Goal: Task Accomplishment & Management: Use online tool/utility

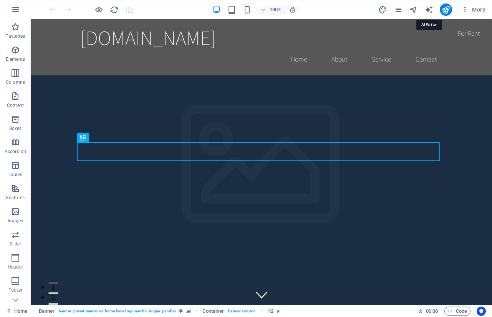
click at [426, 7] on icon "text_generator" at bounding box center [429, 9] width 9 height 9
select select "English"
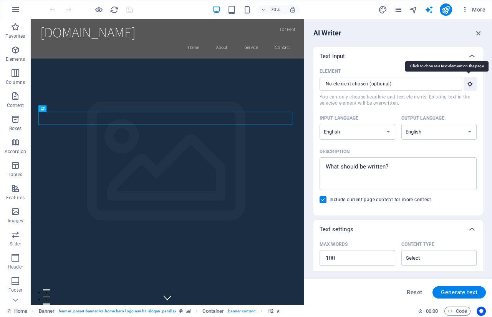
click at [472, 84] on icon "button" at bounding box center [470, 83] width 7 height 7
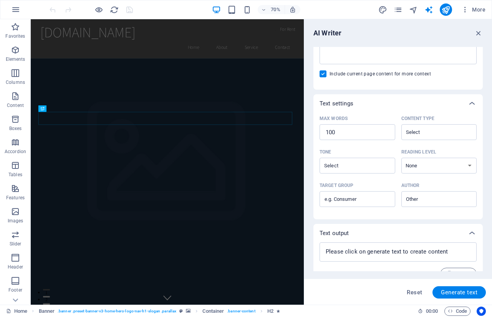
scroll to position [141, 0]
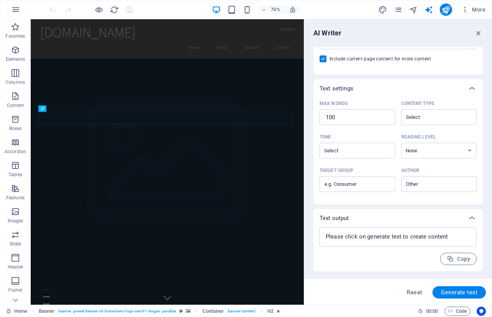
click at [414, 294] on span "Reset" at bounding box center [414, 292] width 15 height 6
type textarea "x"
click at [414, 294] on span "Reset" at bounding box center [414, 292] width 15 height 6
type textarea "x"
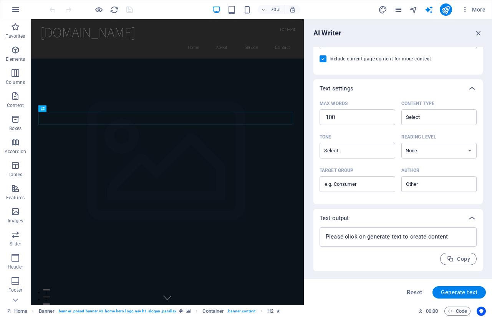
type textarea "x"
click at [442, 289] on span "Generate text" at bounding box center [459, 292] width 37 height 6
type textarea "x"
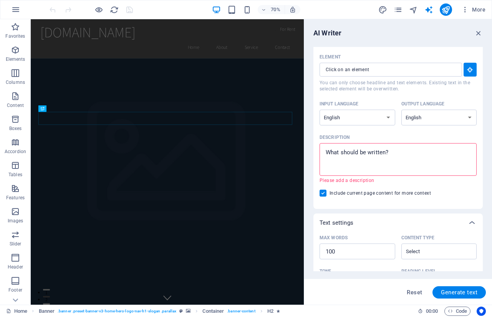
scroll to position [0, 0]
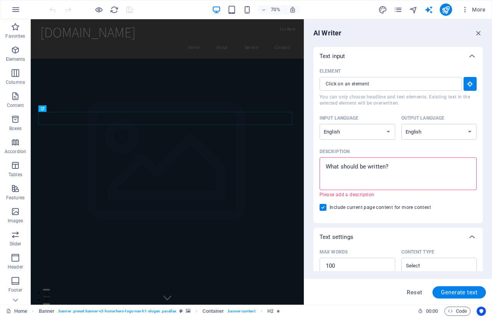
click at [408, 171] on textarea "Description x ​ Please add a description" at bounding box center [399, 173] width 150 height 25
type textarea "x"
click at [470, 55] on icon at bounding box center [472, 56] width 9 height 9
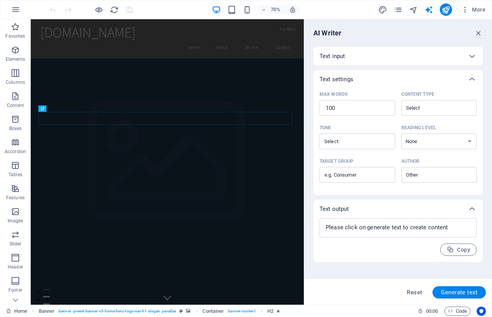
click at [474, 213] on div at bounding box center [472, 208] width 18 height 18
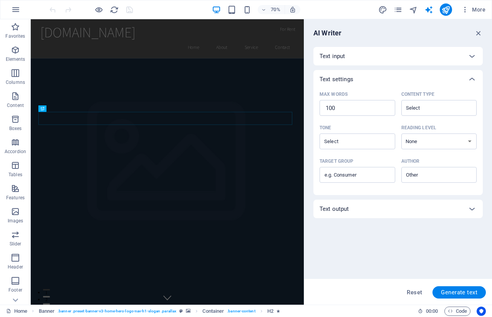
click at [474, 213] on div at bounding box center [472, 208] width 18 height 18
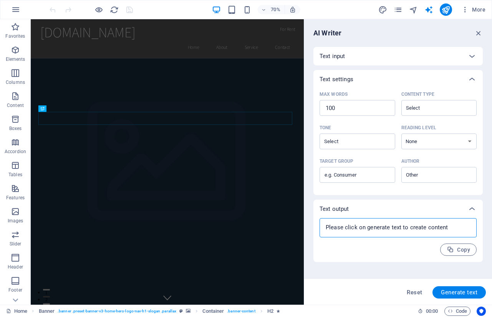
click at [449, 224] on textarea at bounding box center [399, 228] width 150 height 12
type textarea "x"
click at [473, 77] on icon at bounding box center [472, 79] width 9 height 9
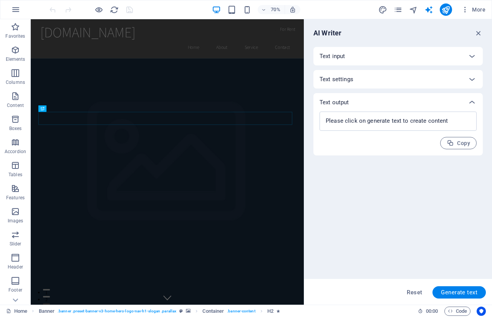
click at [479, 33] on icon "button" at bounding box center [479, 33] width 8 height 8
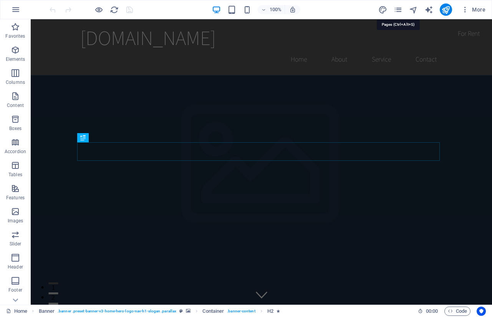
click at [397, 9] on icon "pages" at bounding box center [398, 9] width 9 height 9
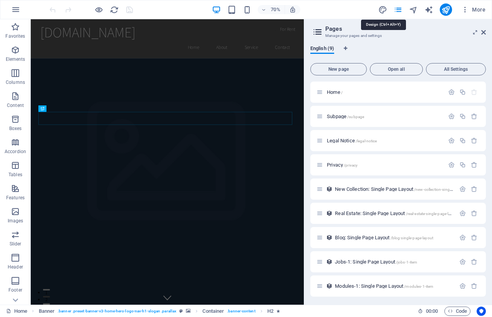
click at [383, 9] on icon "design" at bounding box center [383, 9] width 9 height 9
select select "rem"
select select "200"
select select "px"
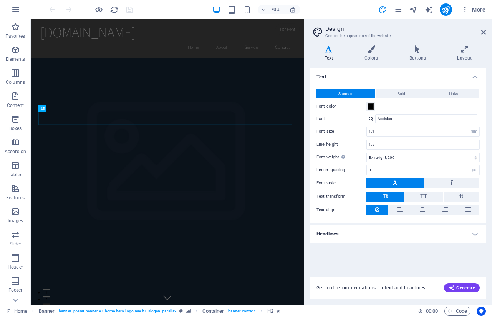
click at [465, 288] on span "Generate" at bounding box center [462, 287] width 27 height 6
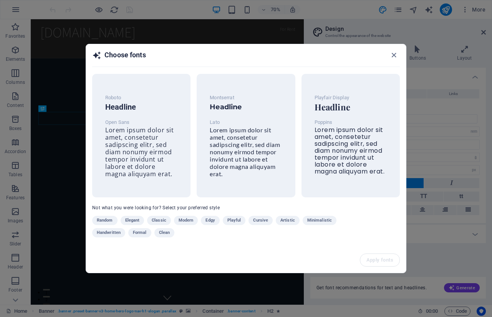
click at [395, 54] on icon "button" at bounding box center [394, 55] width 9 height 9
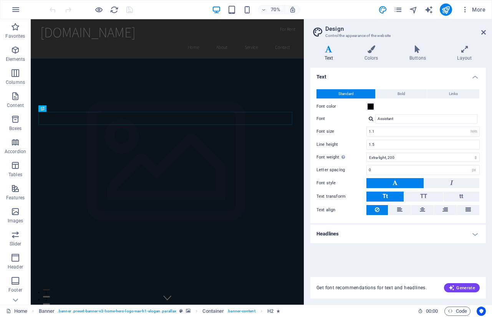
click at [454, 237] on h4 "Headlines" at bounding box center [399, 233] width 176 height 18
click at [454, 237] on h4 "Headlines" at bounding box center [399, 231] width 176 height 14
click at [478, 4] on button "More" at bounding box center [474, 9] width 30 height 12
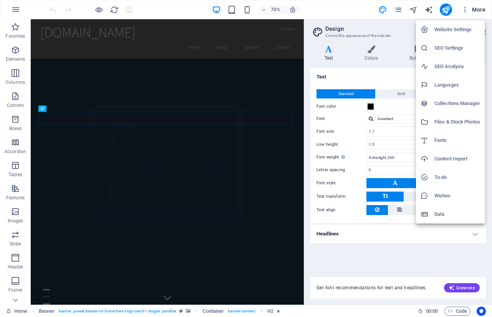
click at [478, 4] on div at bounding box center [246, 158] width 492 height 317
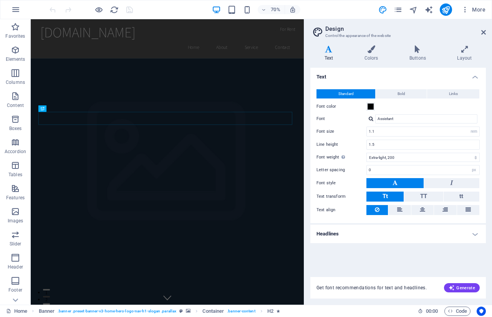
click at [478, 4] on button "More" at bounding box center [474, 9] width 30 height 12
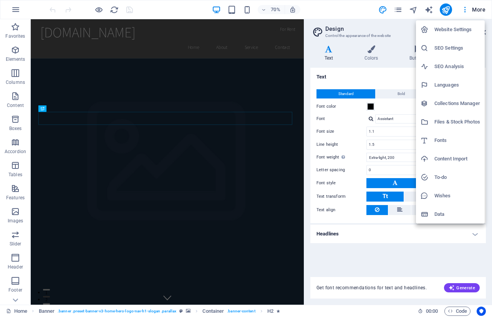
click at [461, 33] on h6 "Website Settings" at bounding box center [458, 29] width 46 height 9
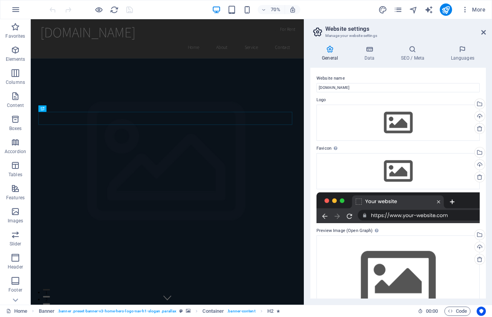
click at [486, 278] on div "General Data SEO / Meta Languages Website name [DOMAIN_NAME] Logo Drag files he…" at bounding box center [398, 171] width 188 height 265
drag, startPoint x: 486, startPoint y: 278, endPoint x: 485, endPoint y: 283, distance: 4.8
click at [485, 283] on div "General Data SEO / Meta Languages Website name [DOMAIN_NAME] Logo Drag files he…" at bounding box center [398, 171] width 188 height 265
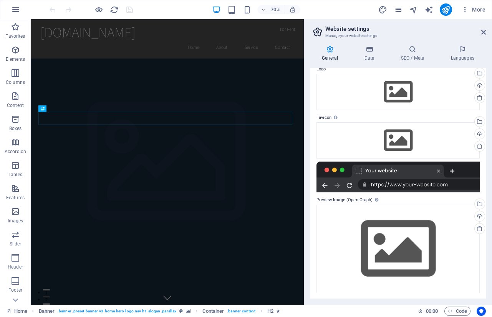
scroll to position [31, 0]
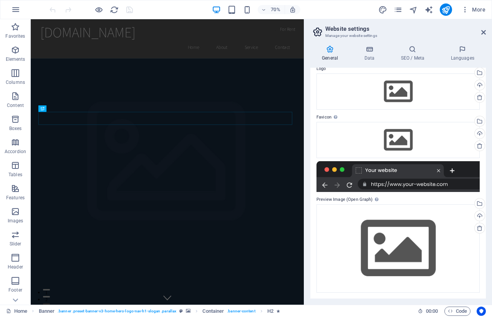
click at [482, 31] on icon at bounding box center [484, 32] width 5 height 6
